Goal: Entertainment & Leisure: Consume media (video, audio)

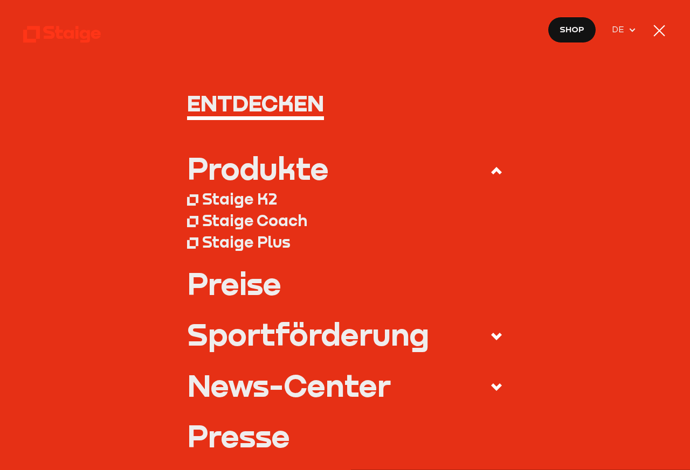
click at [647, 31] on div at bounding box center [658, 30] width 15 height 15
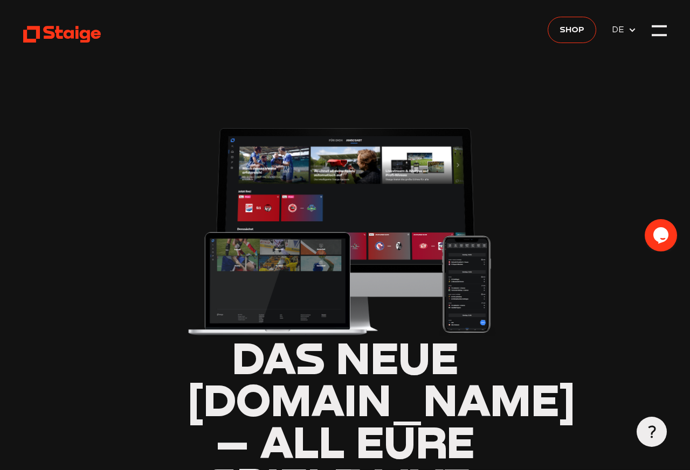
click at [72, 31] on use at bounding box center [62, 34] width 78 height 17
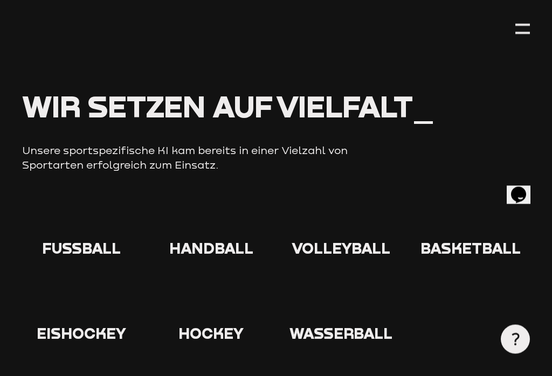
scroll to position [1152, 0]
click at [64, 201] on use at bounding box center [64, 201] width 0 height 0
click at [85, 239] on span "Fußball" at bounding box center [81, 248] width 79 height 18
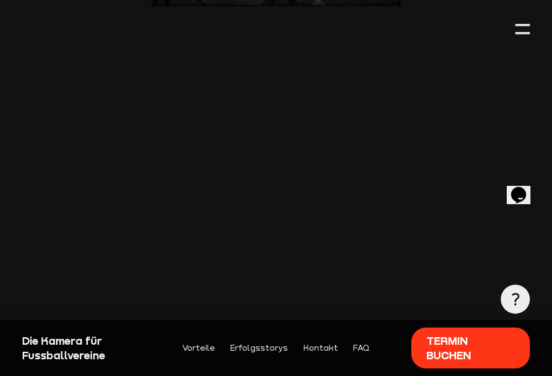
scroll to position [1805, 0]
click at [525, 25] on div at bounding box center [522, 25] width 15 height 2
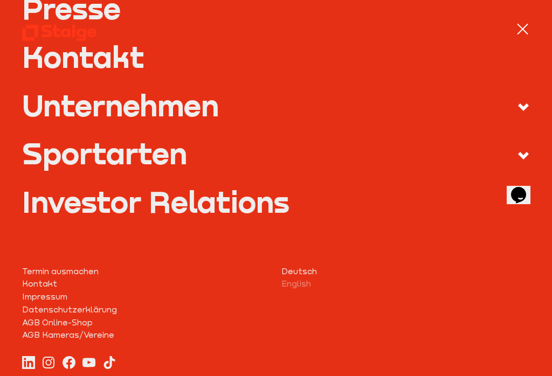
scroll to position [409, 0]
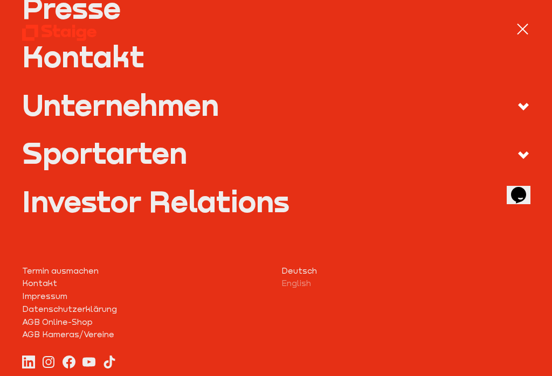
click at [187, 154] on label "Sportarten" at bounding box center [276, 155] width 508 height 34
click at [0, 0] on input "Sportarten" at bounding box center [0, 0] width 0 height 0
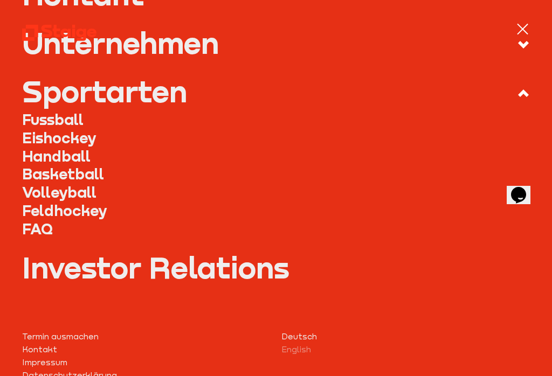
click at [82, 115] on link "Fussball" at bounding box center [276, 119] width 508 height 18
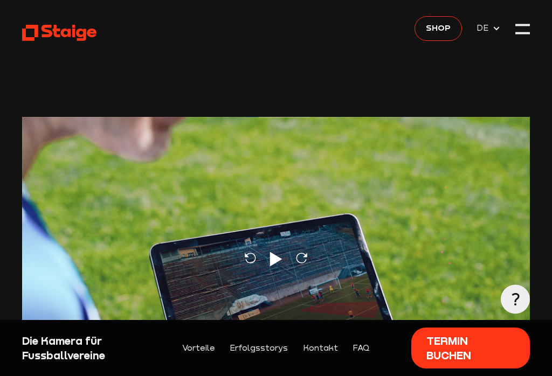
click at [527, 186] on div "Opens Chat This icon Opens the chat window." at bounding box center [518, 194] width 17 height 17
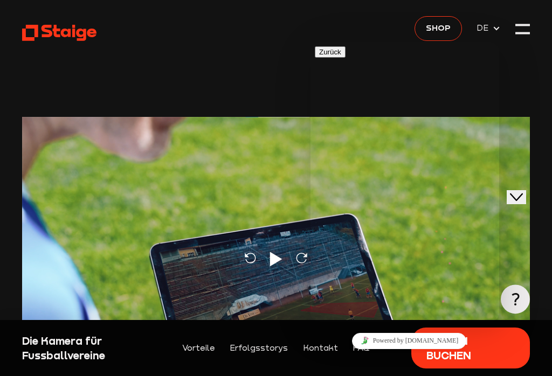
click at [205, 172] on div "Reload Play Reload" at bounding box center [276, 260] width 508 height 286
click at [247, 232] on div "Reload Pause Reload" at bounding box center [276, 260] width 508 height 286
click at [72, 32] on use at bounding box center [59, 33] width 74 height 16
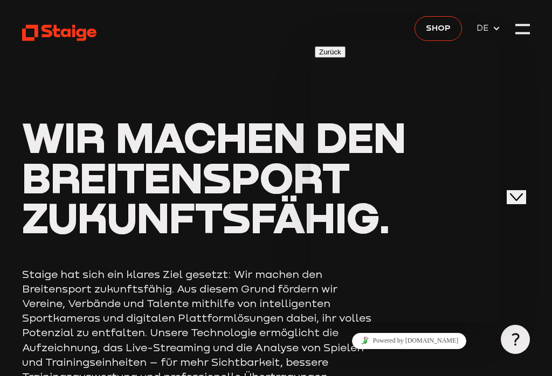
click at [272, 76] on header "Wir machen den Breitensport zukunftsfähig. Staige hat sich ein klares Ziel gese…" at bounding box center [276, 248] width 508 height 496
click at [526, 190] on button "Close Chat This icon closes the chat window." at bounding box center [515, 197] width 19 height 14
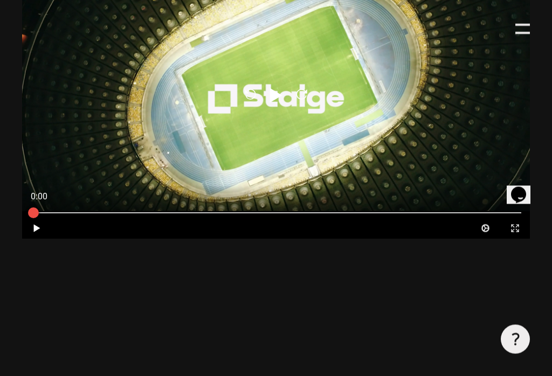
scroll to position [543, 0]
click at [243, 215] on div at bounding box center [276, 213] width 508 height 10
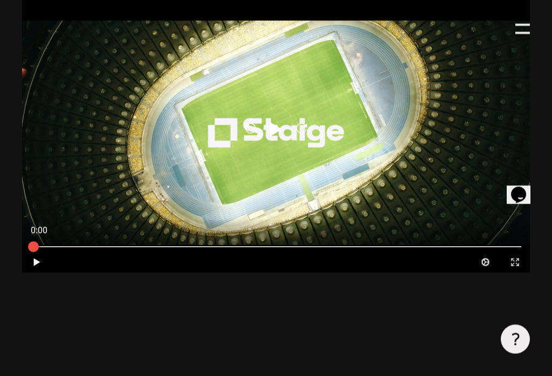
scroll to position [519, 0]
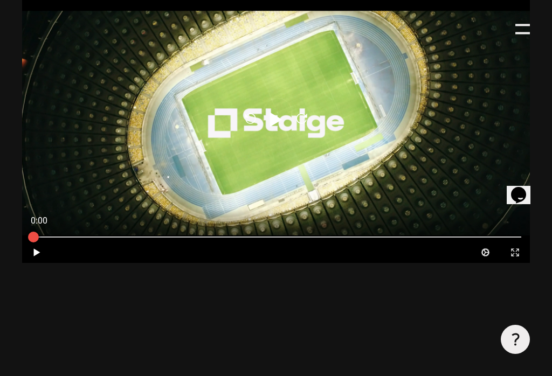
click at [522, 31] on div at bounding box center [522, 29] width 15 height 15
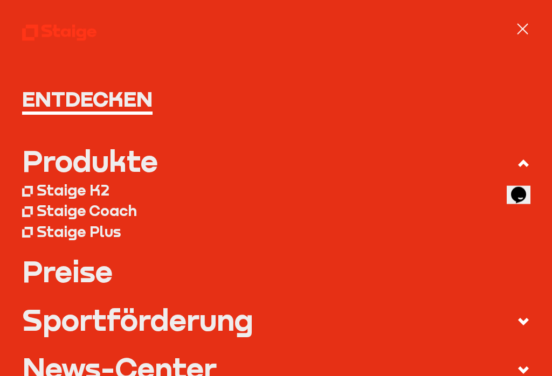
scroll to position [535, 0]
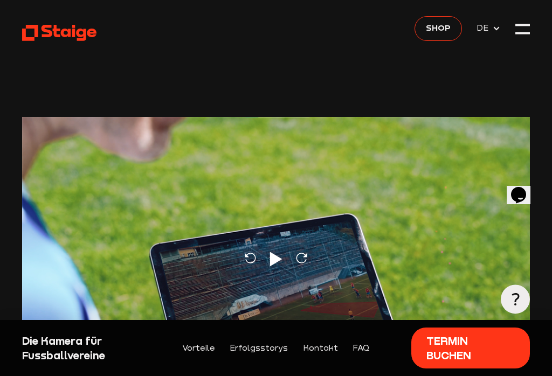
click at [512, 308] on div at bounding box center [514, 299] width 29 height 29
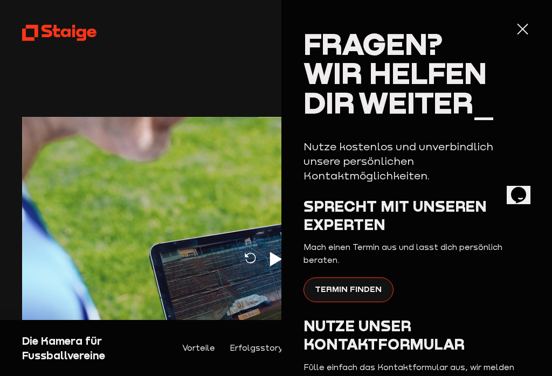
click at [530, 42] on h2 "Fragen? Wir helfen dir weiter_" at bounding box center [416, 73] width 226 height 88
click at [530, 27] on div at bounding box center [522, 29] width 15 height 15
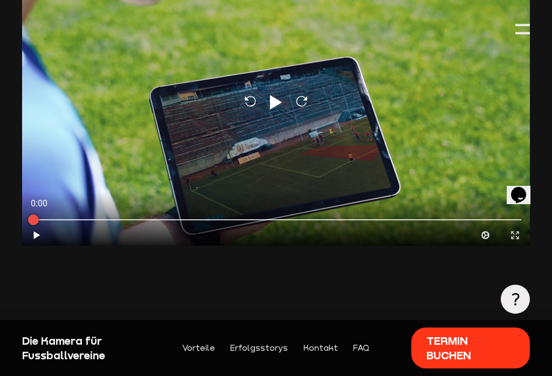
scroll to position [156, 0]
